Goal: Task Accomplishment & Management: Manage account settings

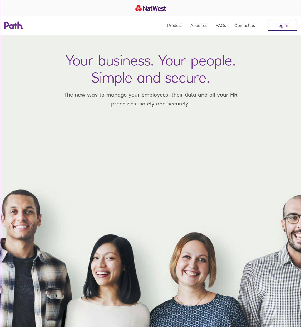
click at [288, 23] on link "Log in" at bounding box center [282, 25] width 29 height 11
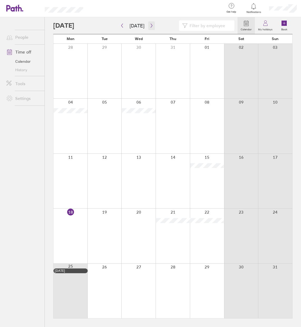
click at [148, 28] on button "button" at bounding box center [151, 25] width 7 height 9
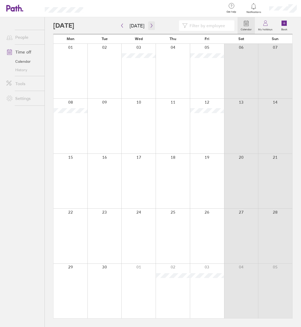
click at [150, 25] on icon "button" at bounding box center [152, 25] width 4 height 4
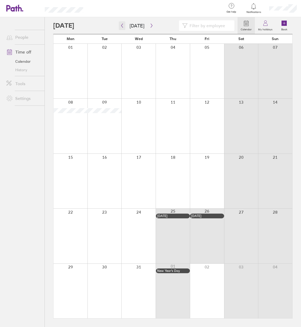
click at [122, 25] on icon "button" at bounding box center [122, 25] width 4 height 4
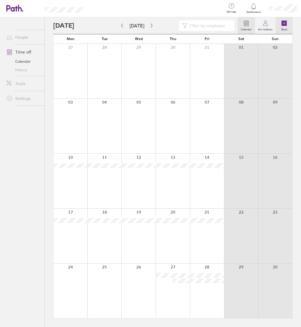
click at [285, 26] on icon at bounding box center [284, 23] width 6 height 6
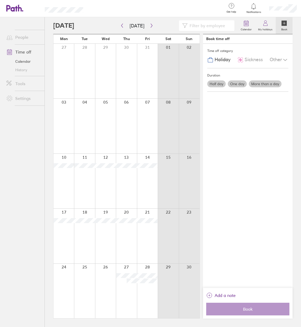
click at [68, 271] on div at bounding box center [64, 291] width 21 height 55
click at [239, 83] on label "One day" at bounding box center [237, 83] width 19 height 7
click at [0, 0] on input "One day" at bounding box center [0, 0] width 0 height 0
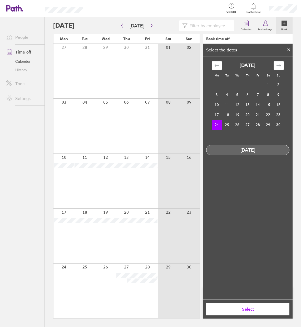
click at [290, 50] on icon at bounding box center [289, 49] width 4 height 3
